Goal: Task Accomplishment & Management: Use online tool/utility

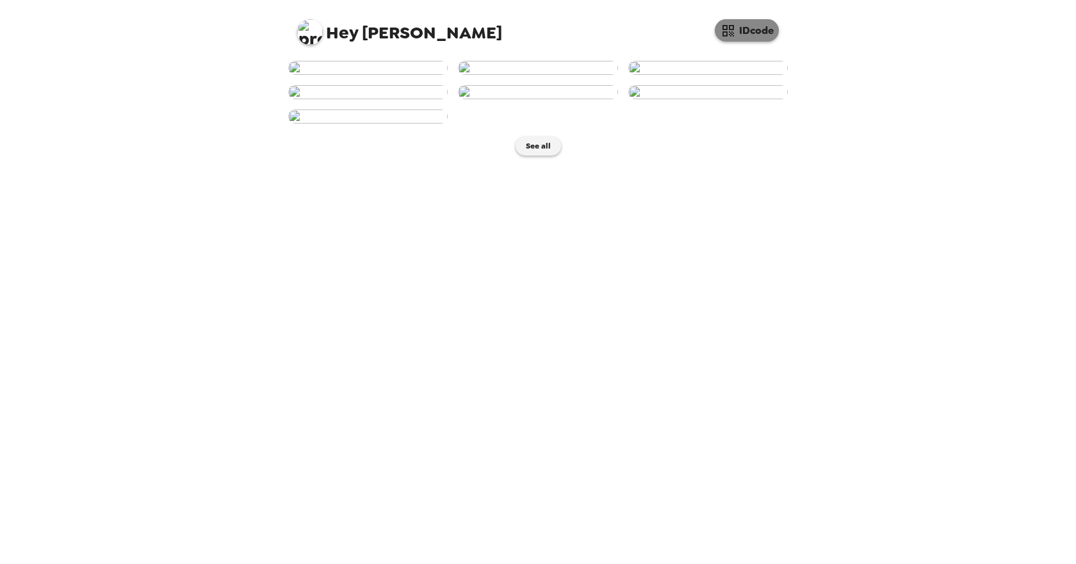
click at [743, 31] on button "IDcode" at bounding box center [747, 30] width 64 height 22
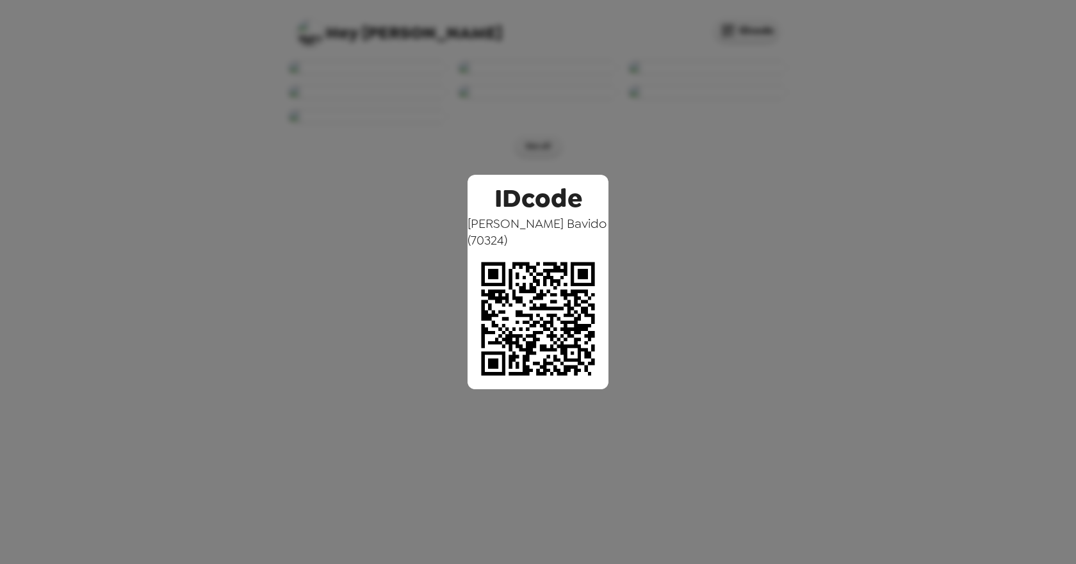
click at [124, 146] on div "IDcode [PERSON_NAME] ( 70324 )" at bounding box center [538, 282] width 1076 height 564
